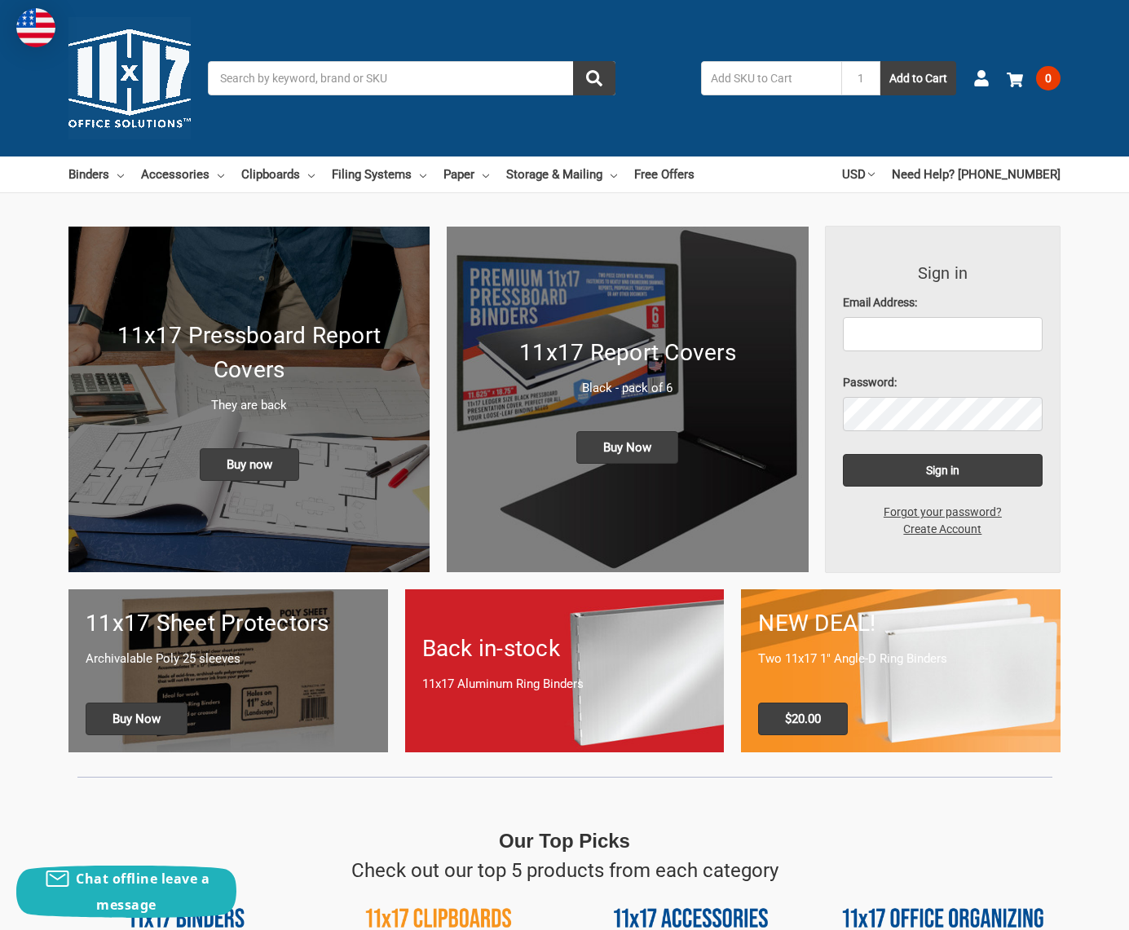
click at [249, 399] on p "They are back" at bounding box center [249, 405] width 327 height 19
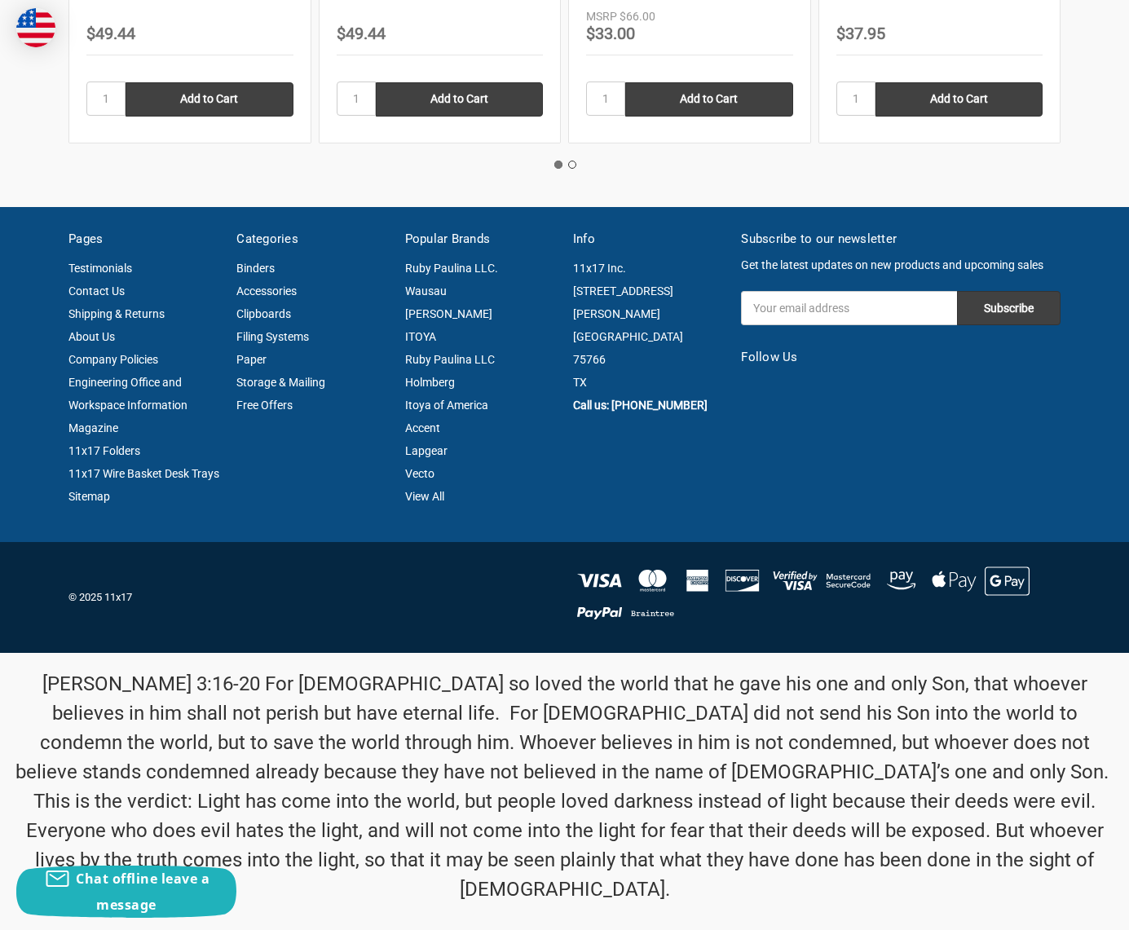
scroll to position [2253, 0]
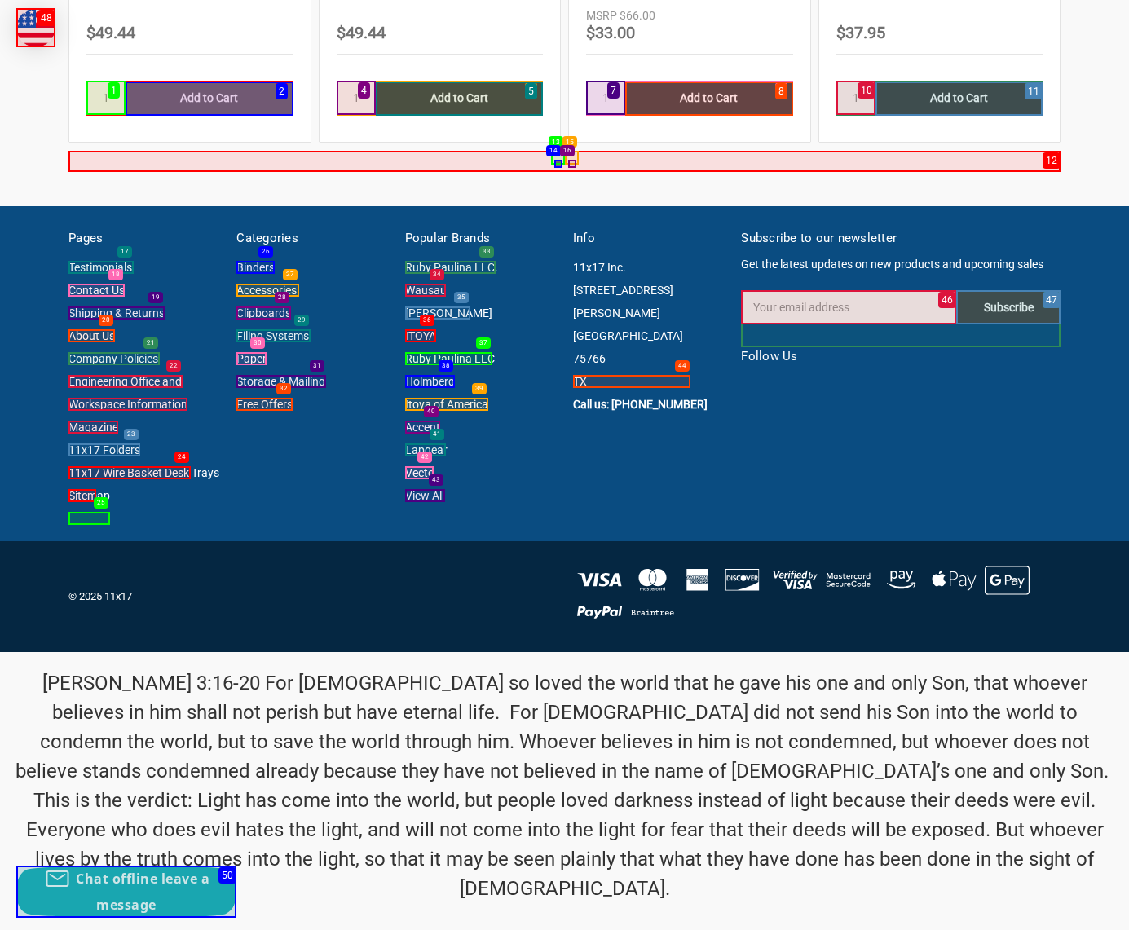
click at [209, 98] on input "Add to Cart" at bounding box center [210, 98] width 168 height 34
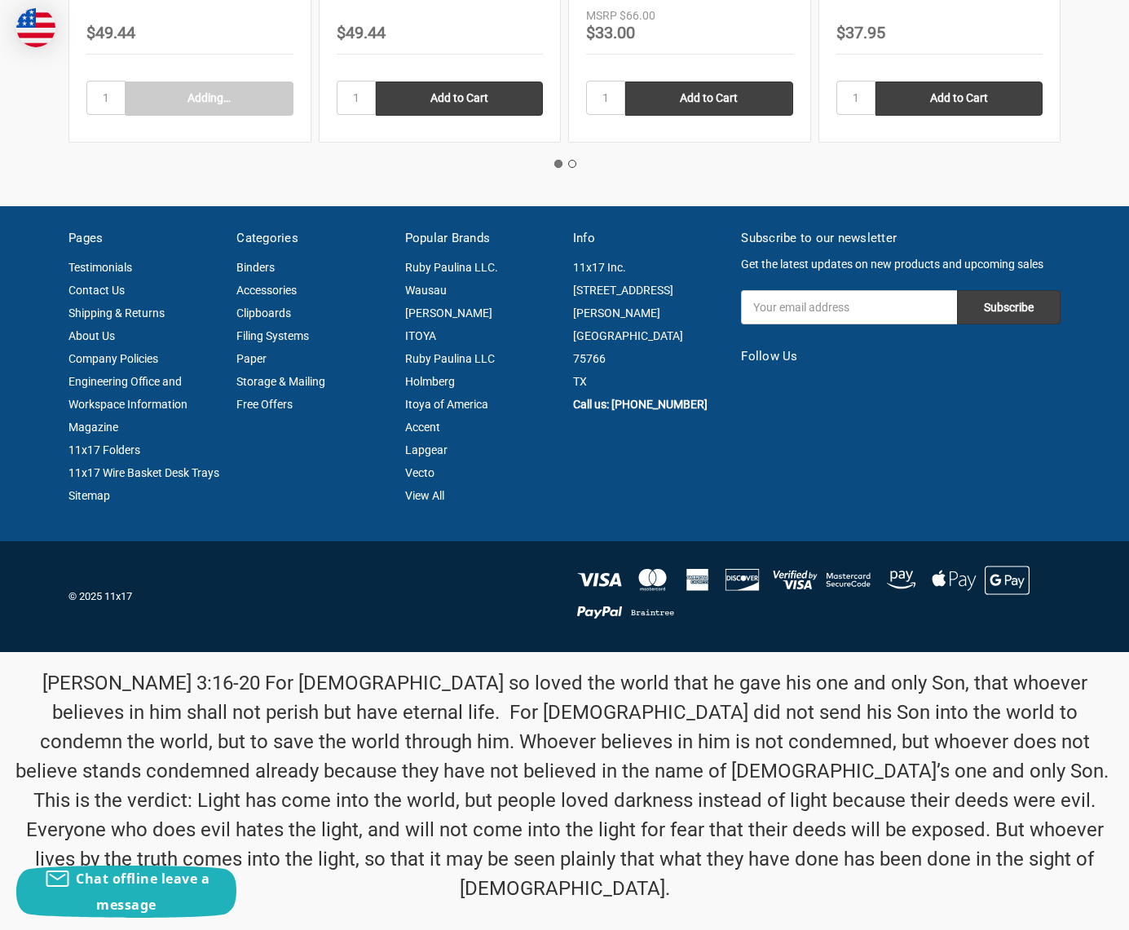
type input "Add to Cart"
